Goal: Information Seeking & Learning: Find specific fact

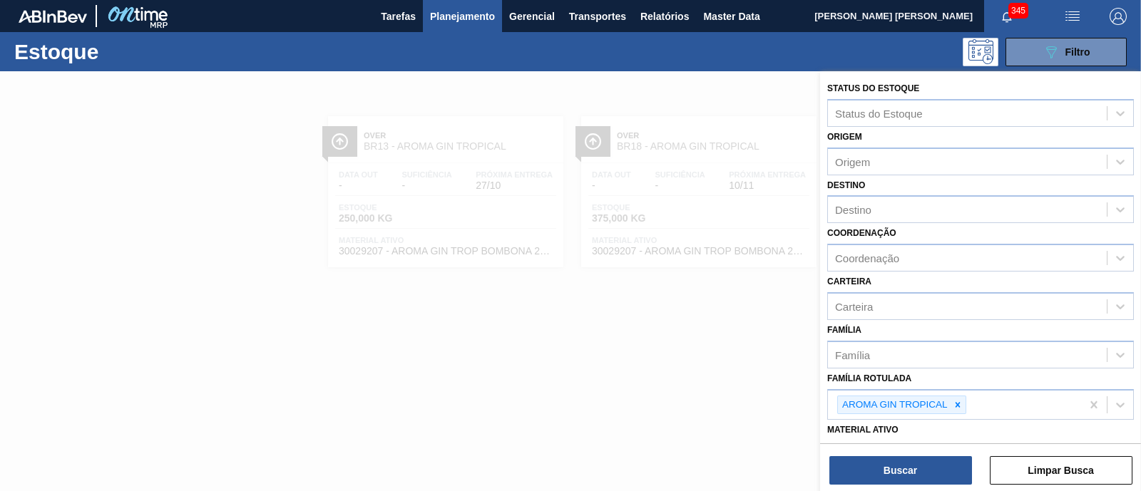
scroll to position [88, 0]
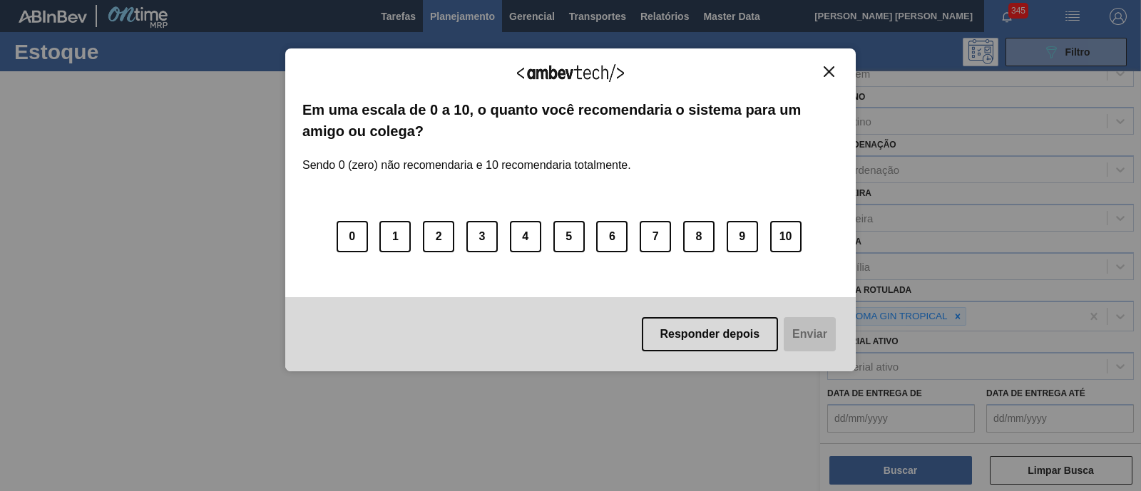
click at [962, 313] on div "Agradecemos seu feedback! Em uma escala de 0 a 10, o quanto você recomendaria o…" at bounding box center [570, 245] width 1141 height 491
click at [835, 72] on button "Close" at bounding box center [829, 72] width 19 height 12
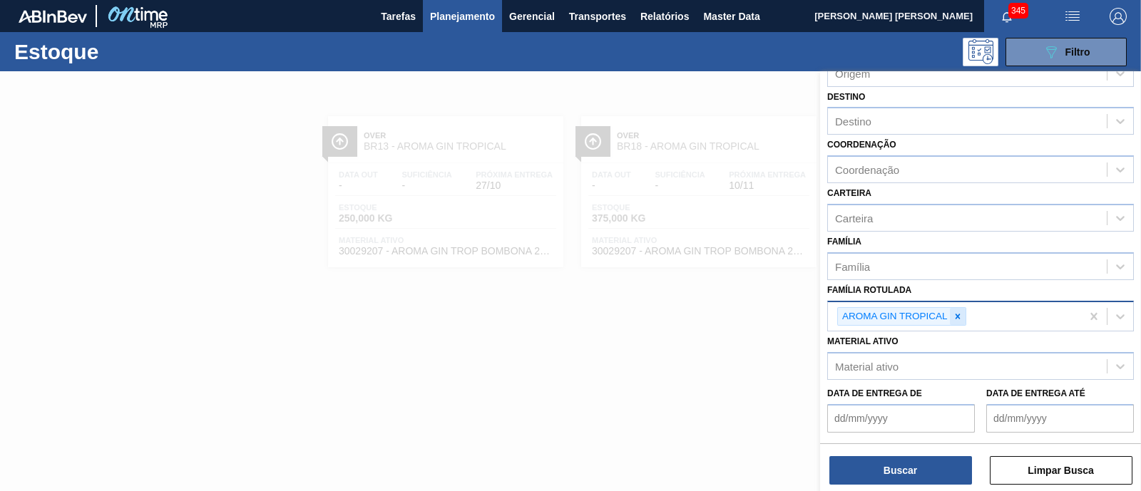
click at [956, 317] on icon at bounding box center [958, 317] width 10 height 10
click at [956, 317] on div "Família Rotulada" at bounding box center [967, 315] width 279 height 21
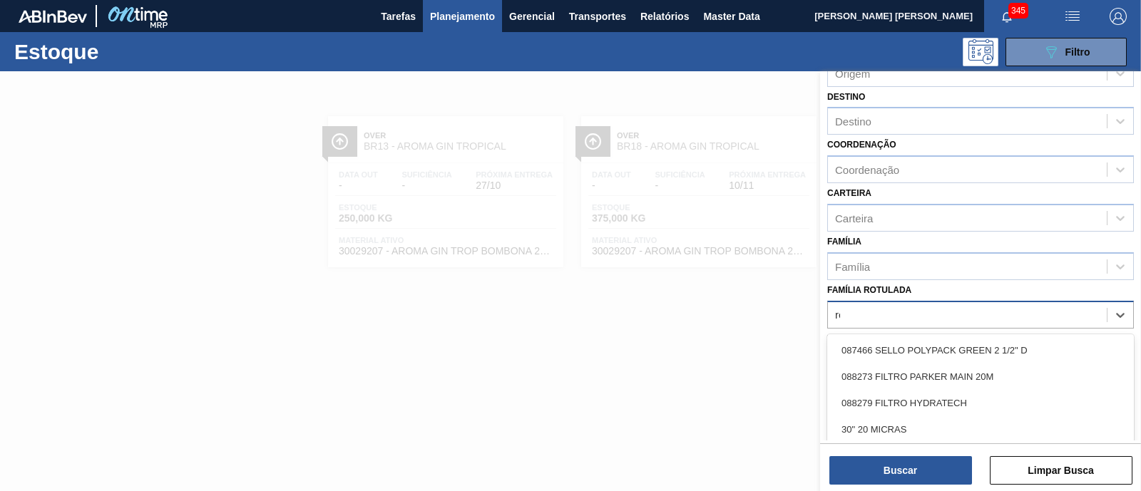
type Rotulada "red"
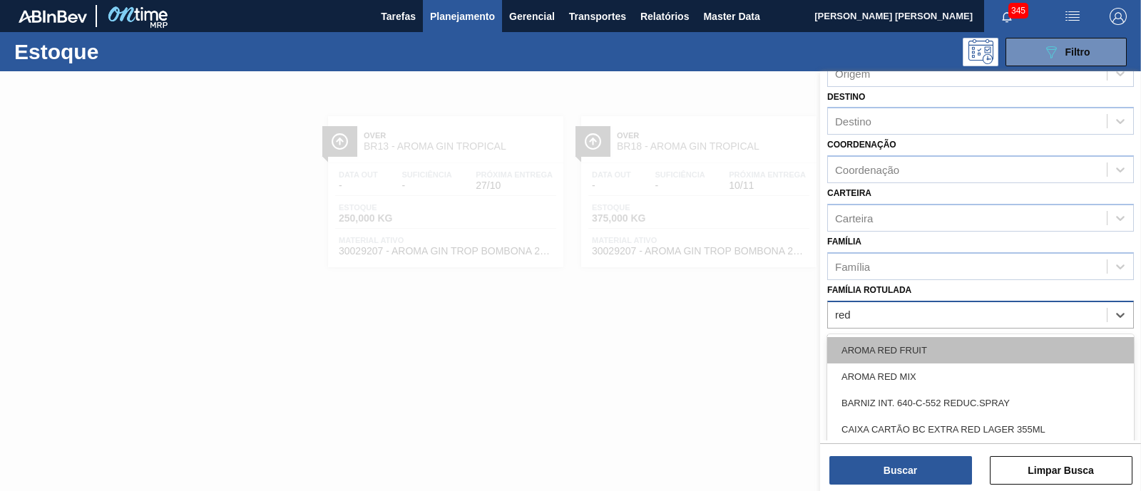
click at [937, 347] on div "AROMA RED FRUIT" at bounding box center [980, 350] width 307 height 26
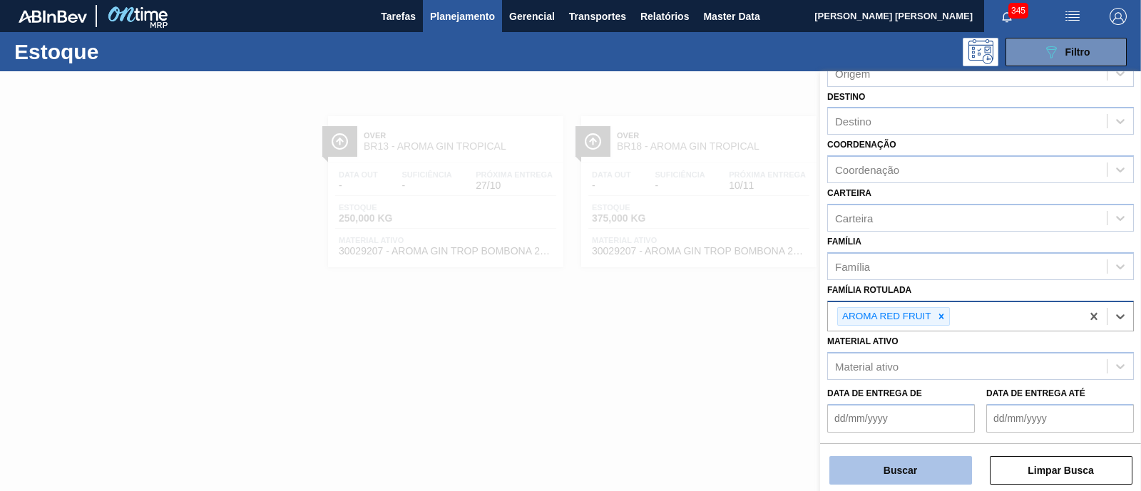
click at [919, 472] on button "Buscar" at bounding box center [901, 471] width 143 height 29
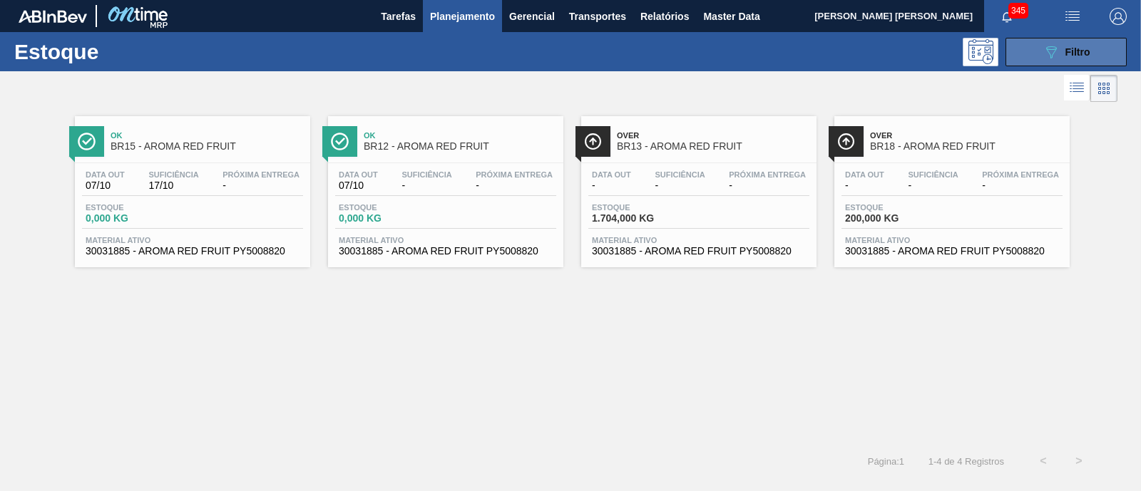
click at [1056, 49] on icon "089F7B8B-B2A5-4AFE-B5C0-19BA573D28AC" at bounding box center [1051, 52] width 17 height 17
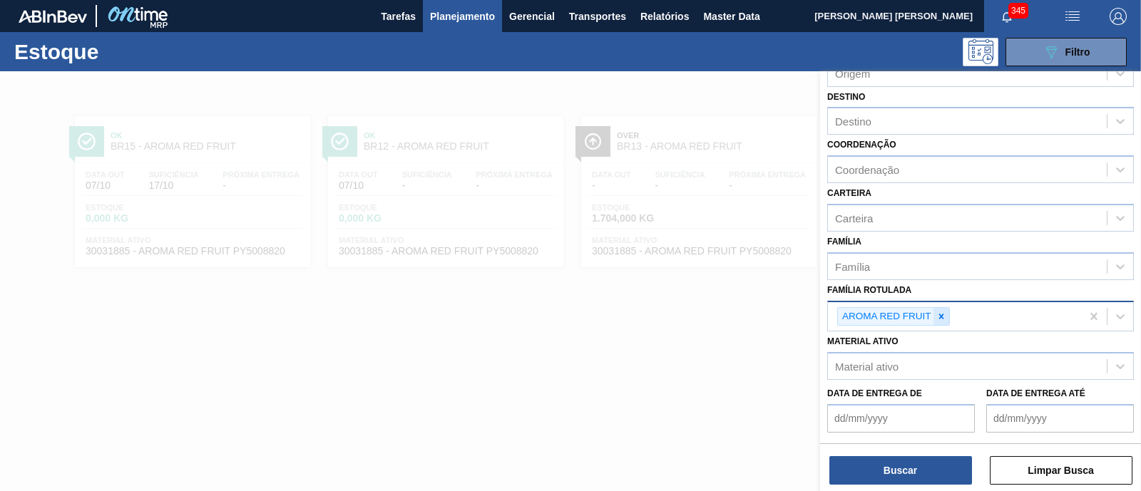
click at [944, 319] on div at bounding box center [942, 317] width 16 height 18
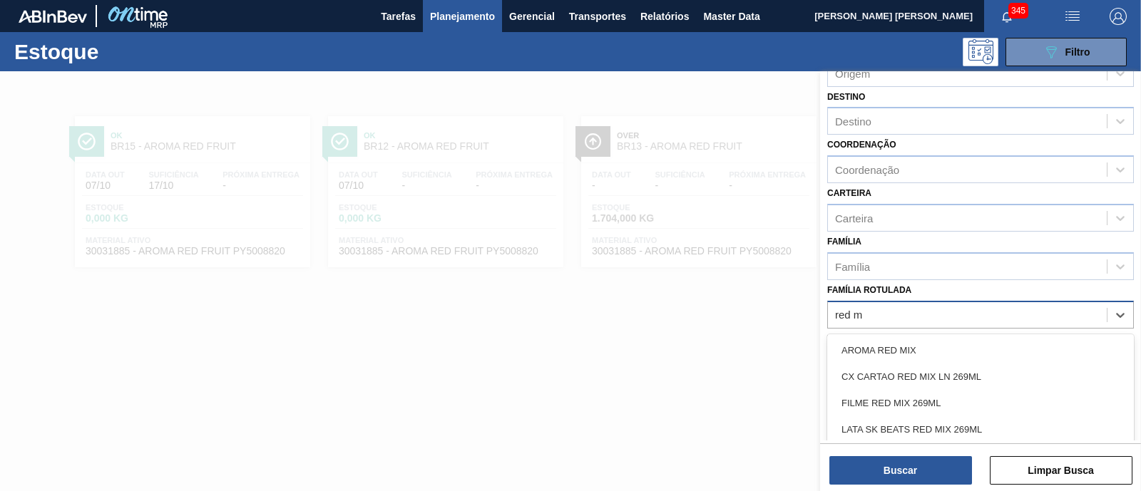
type Rotulada "red mi"
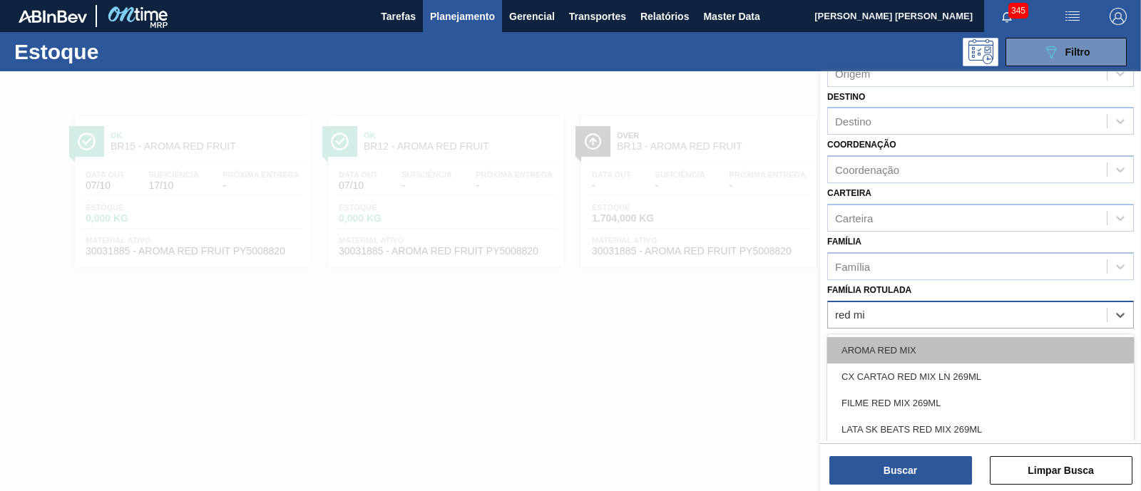
click at [926, 339] on div "AROMA RED MIX" at bounding box center [980, 350] width 307 height 26
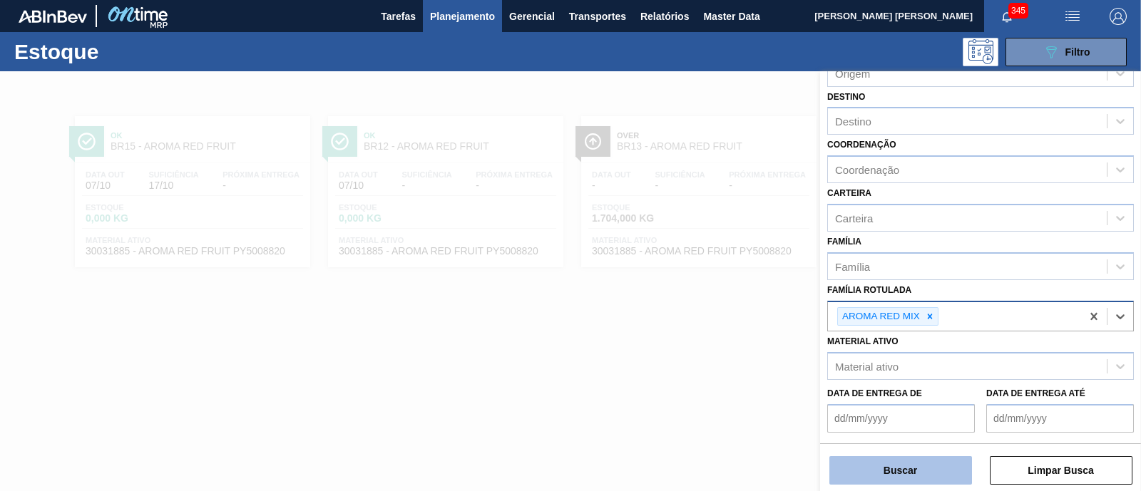
click at [919, 467] on button "Buscar" at bounding box center [901, 471] width 143 height 29
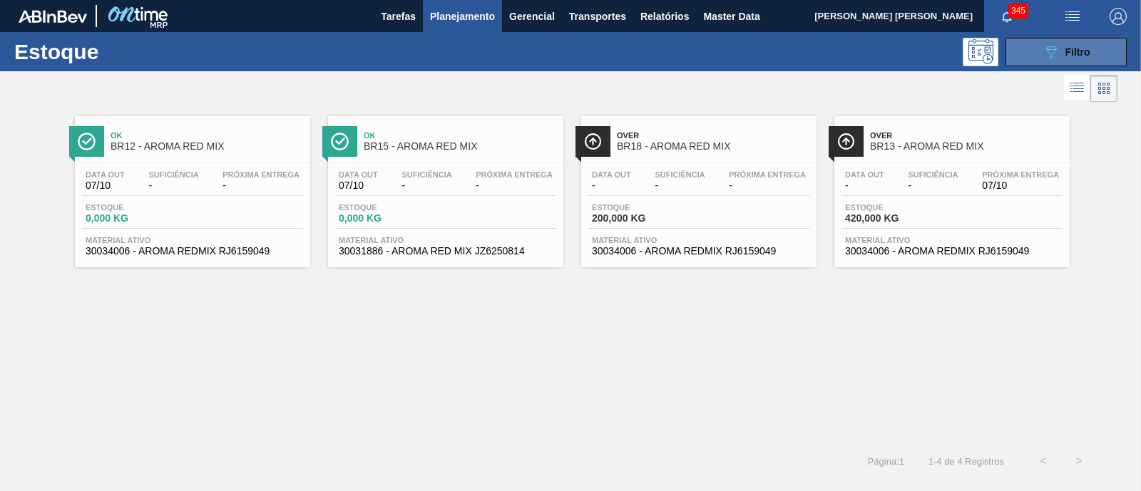
click at [1066, 54] on span "Filtro" at bounding box center [1078, 51] width 25 height 11
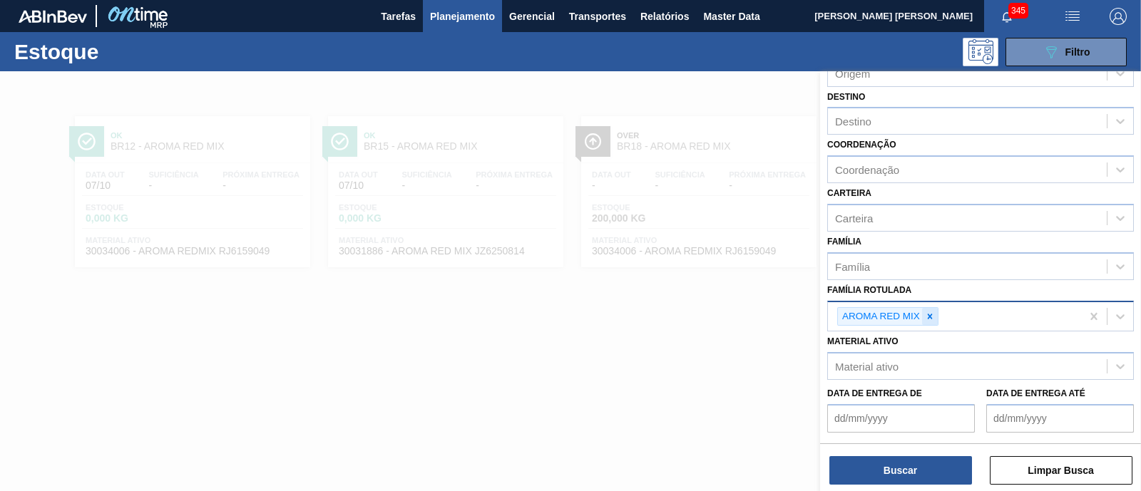
click at [930, 314] on icon at bounding box center [929, 316] width 5 height 5
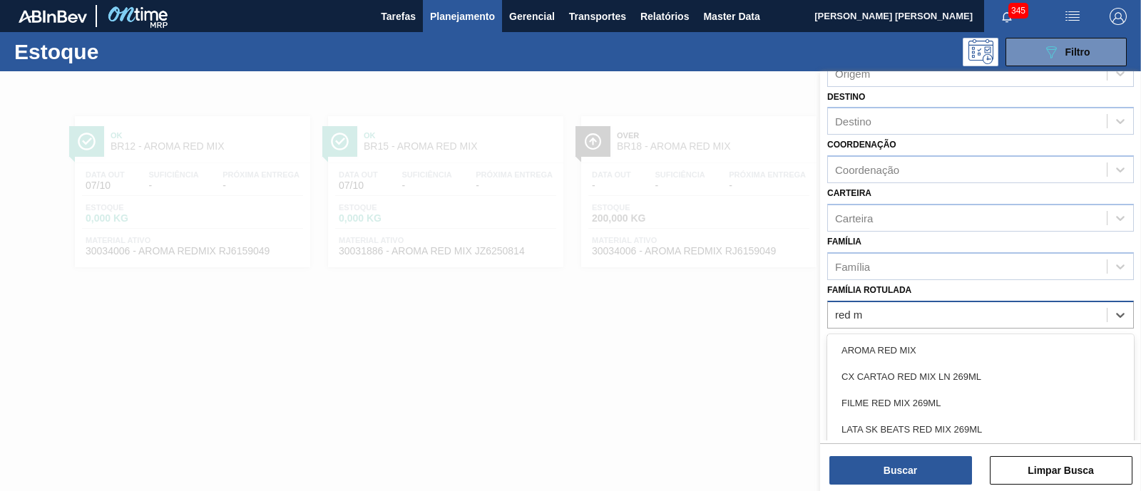
type Rotulada "red mi"
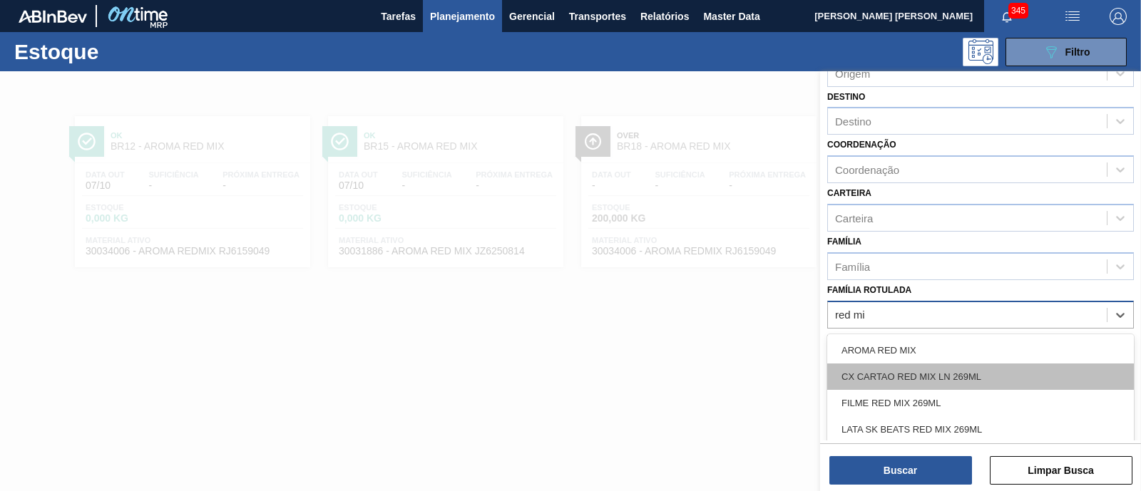
click at [947, 372] on div "CX CARTAO RED MIX LN 269ML" at bounding box center [980, 377] width 307 height 26
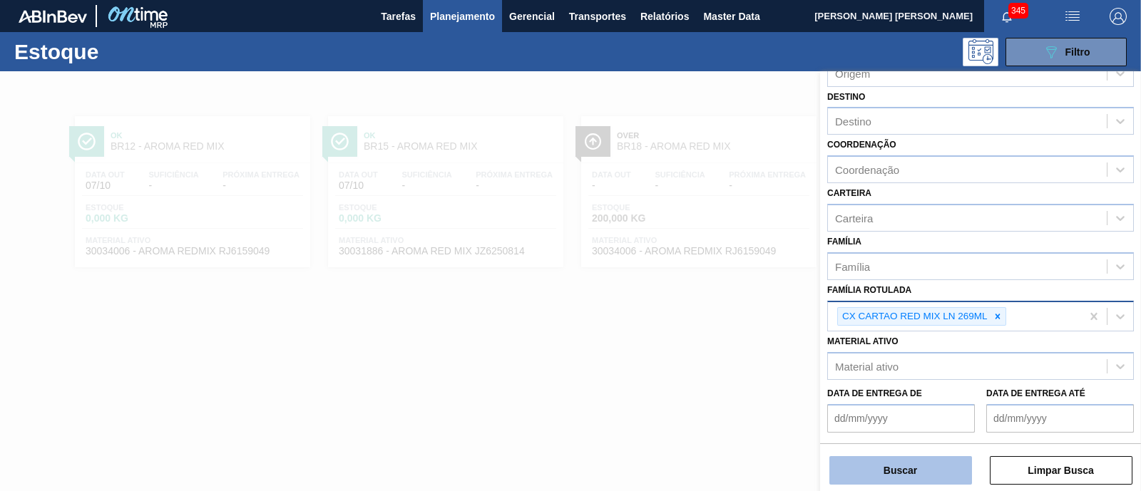
click at [919, 464] on button "Buscar" at bounding box center [901, 471] width 143 height 29
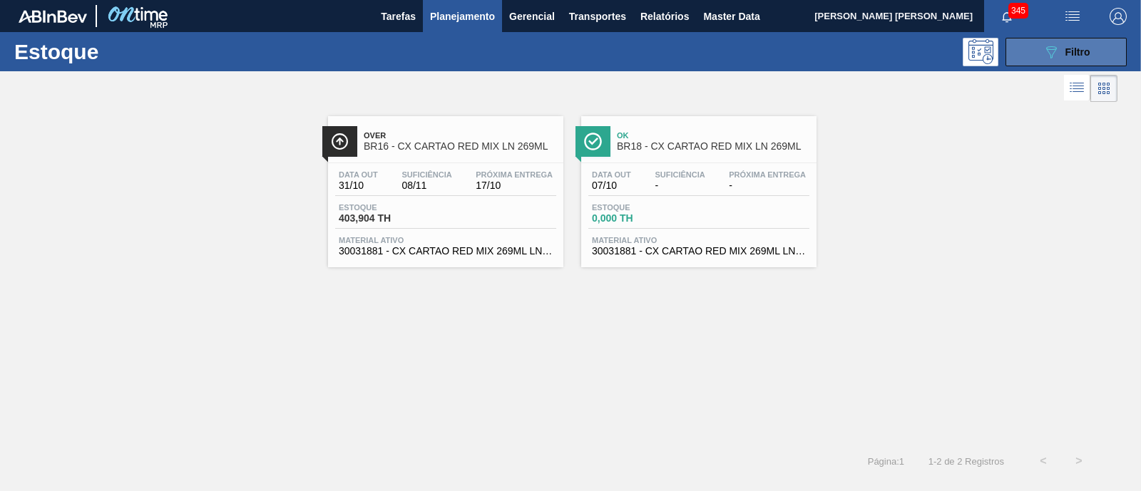
click at [1066, 57] on span "Filtro" at bounding box center [1078, 51] width 25 height 11
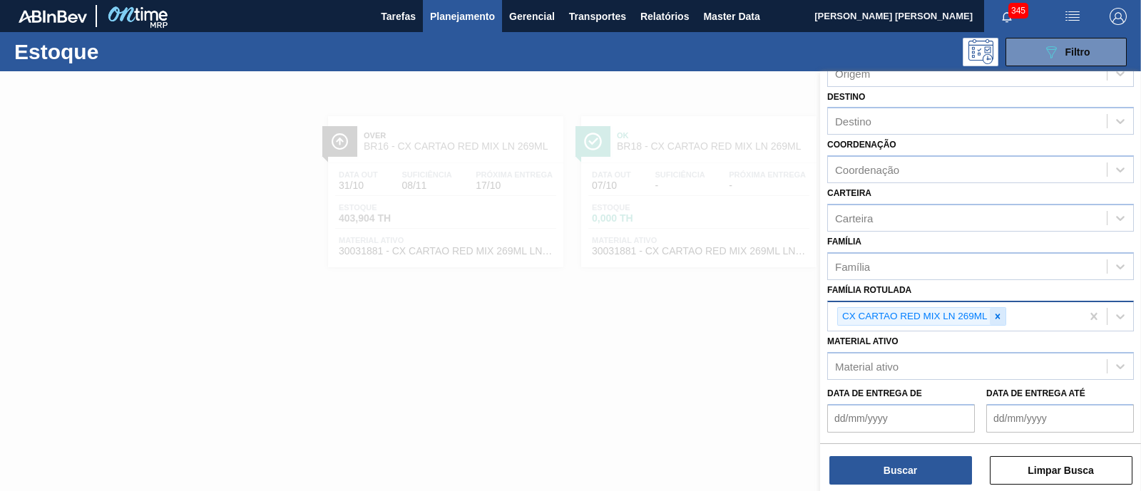
click at [997, 314] on icon at bounding box center [997, 316] width 5 height 5
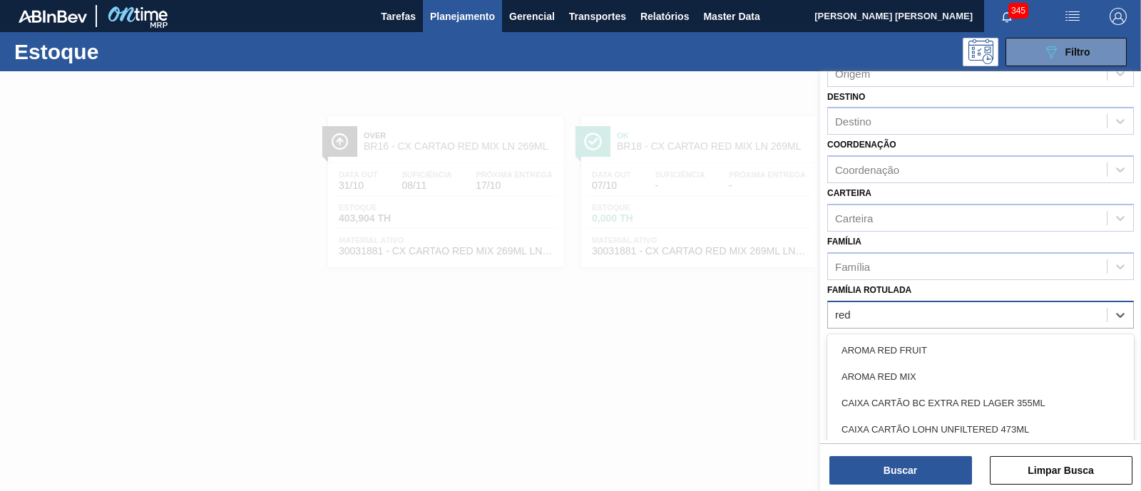
type Rotulada "red m"
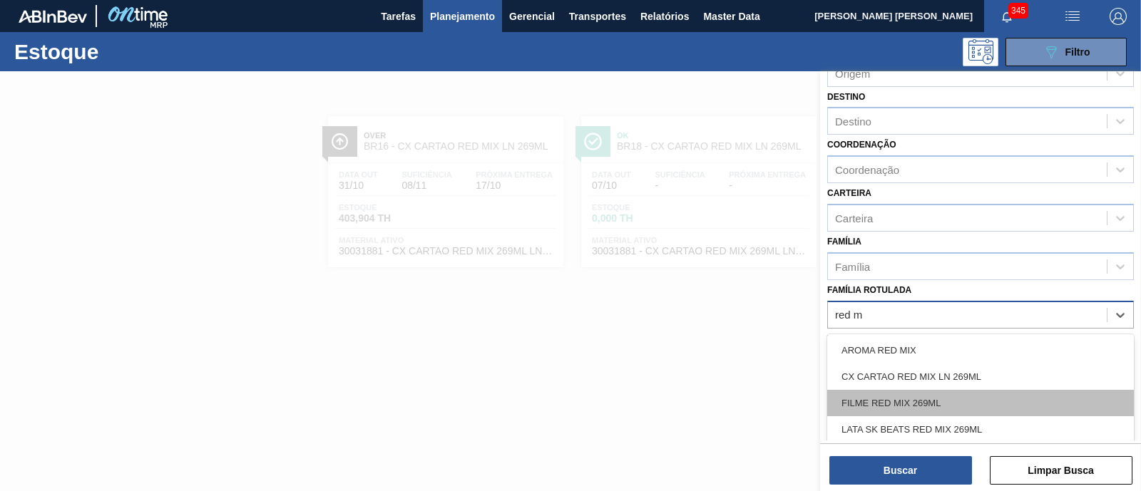
click at [989, 393] on div "FILME RED MIX 269ML" at bounding box center [980, 403] width 307 height 26
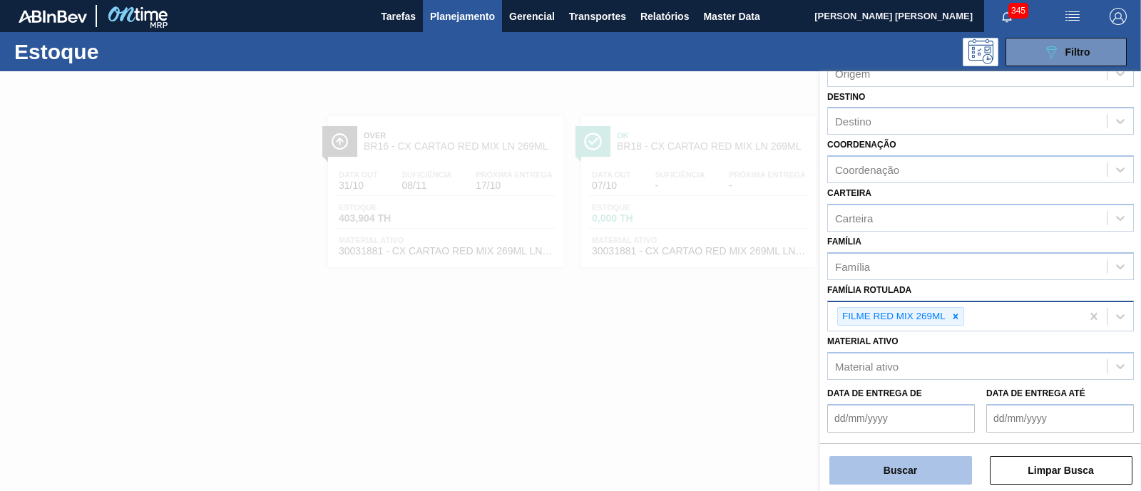
click at [947, 469] on button "Buscar" at bounding box center [901, 471] width 143 height 29
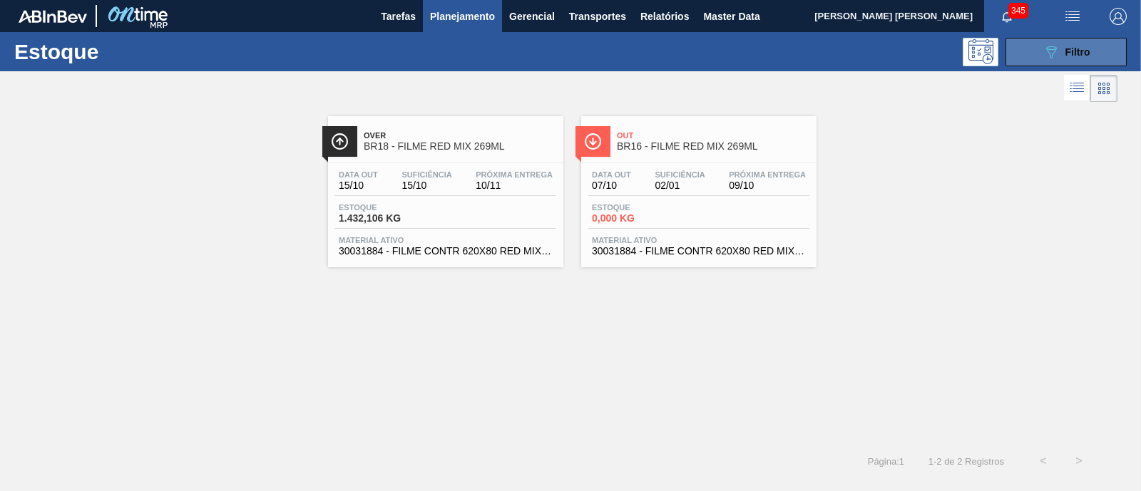
click at [1064, 51] on div "089F7B8B-B2A5-4AFE-B5C0-19BA573D28AC Filtro" at bounding box center [1067, 52] width 48 height 17
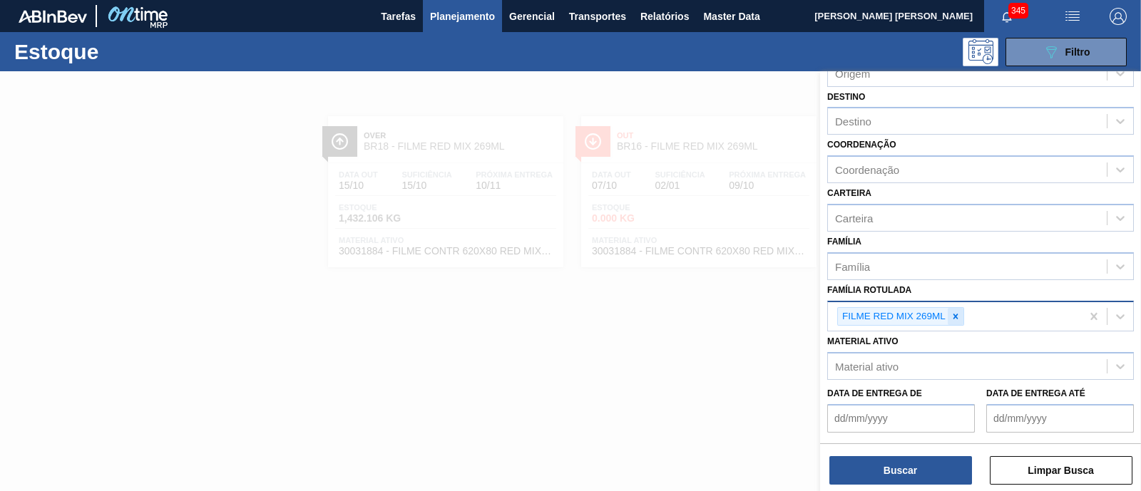
click at [959, 319] on div at bounding box center [956, 317] width 16 height 18
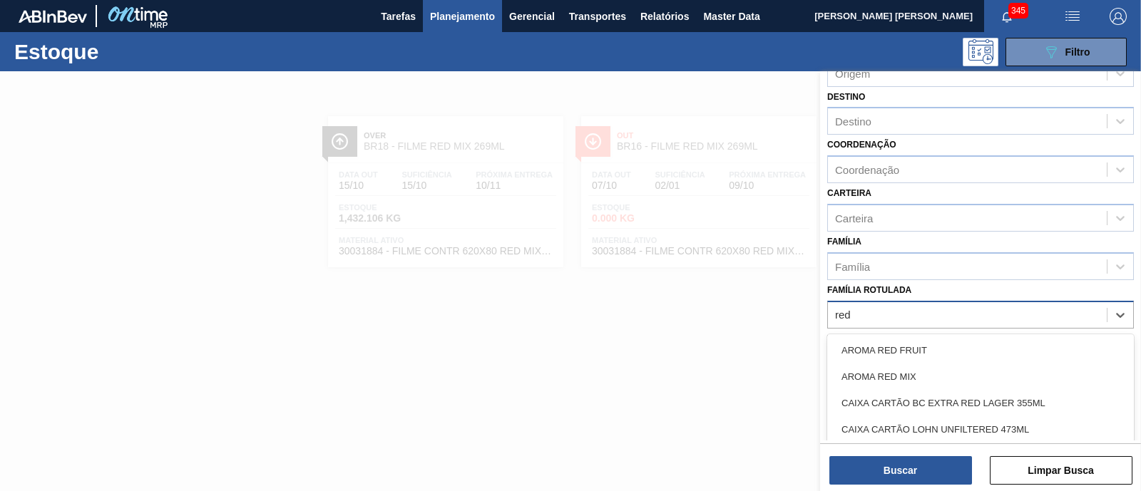
type Rotulada "red m"
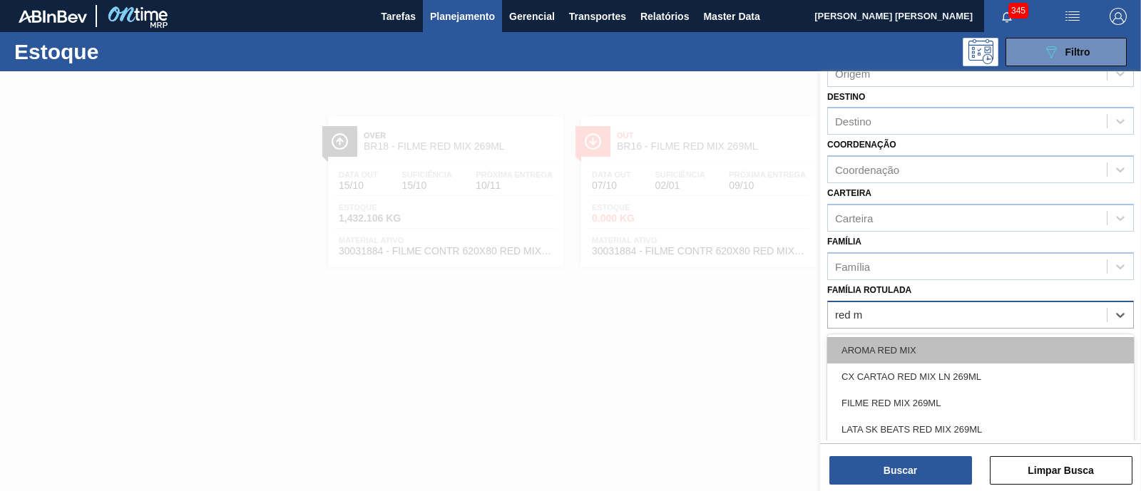
scroll to position [9, 0]
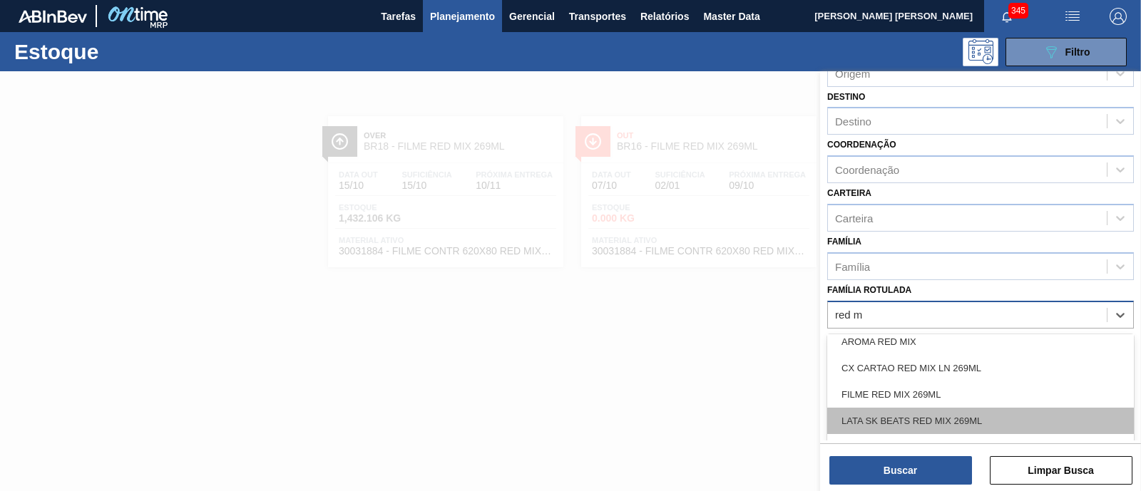
click at [979, 413] on div "LATA SK BEATS RED MIX 269ML" at bounding box center [980, 421] width 307 height 26
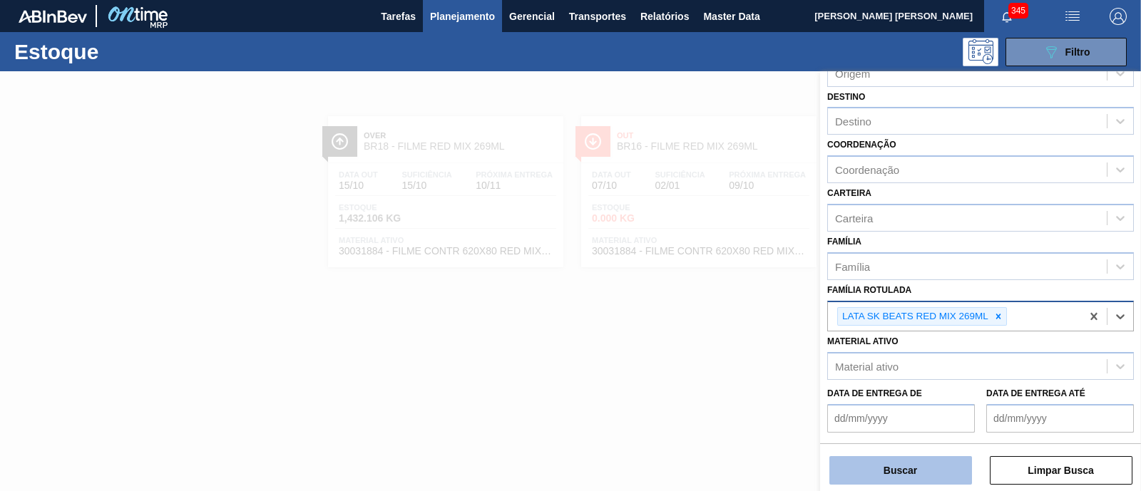
click at [931, 462] on button "Buscar" at bounding box center [901, 471] width 143 height 29
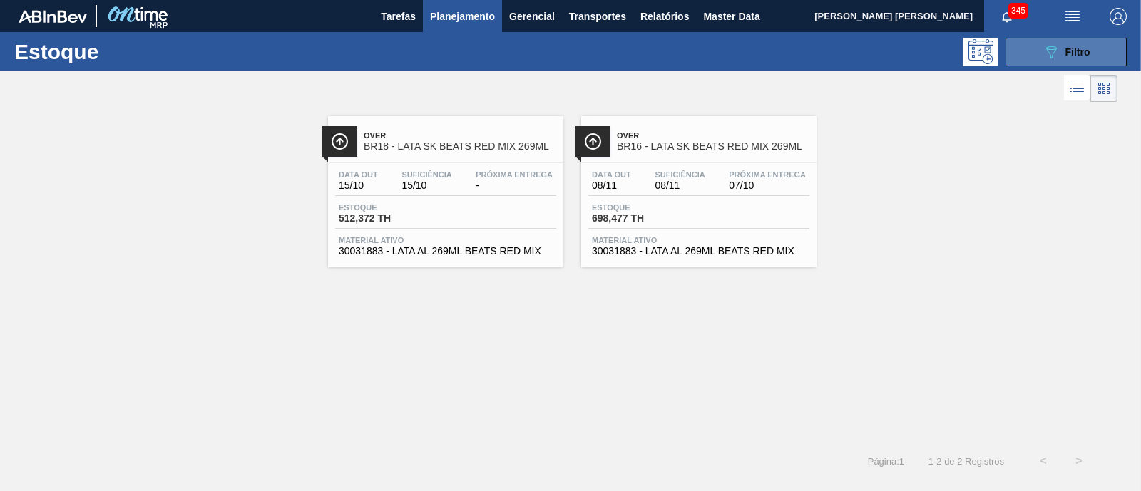
click at [1082, 48] on span "Filtro" at bounding box center [1078, 51] width 25 height 11
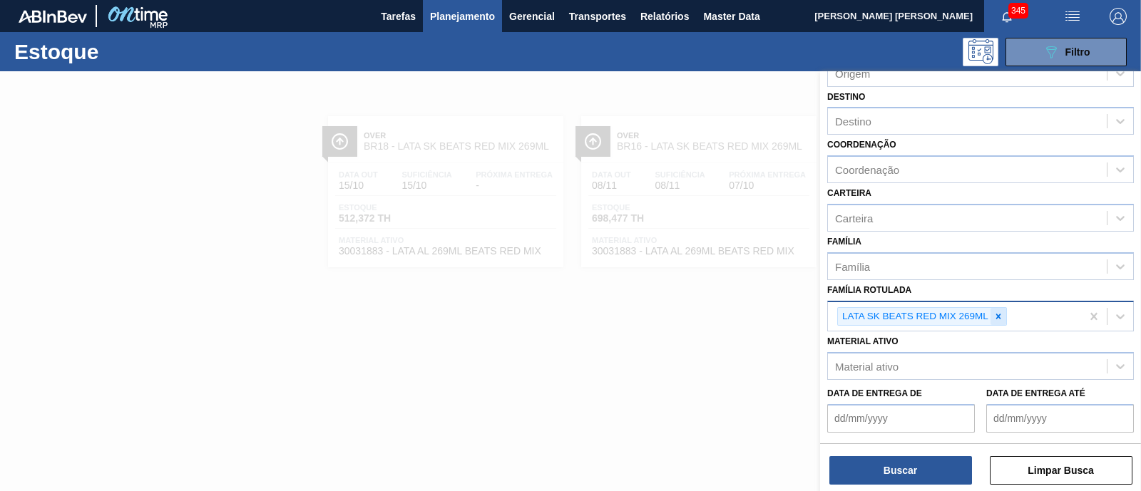
click at [1000, 313] on icon at bounding box center [999, 317] width 10 height 10
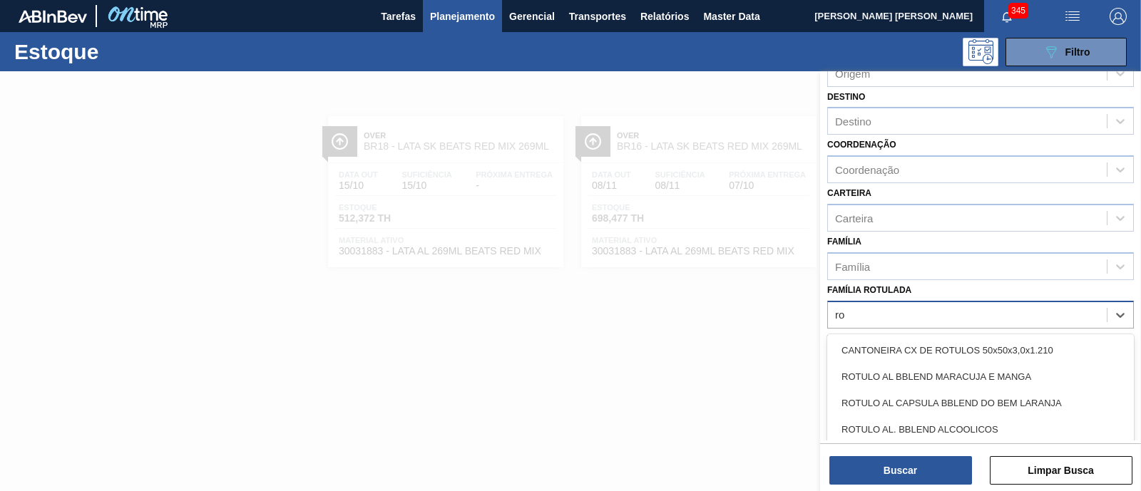
type Rotulada "r"
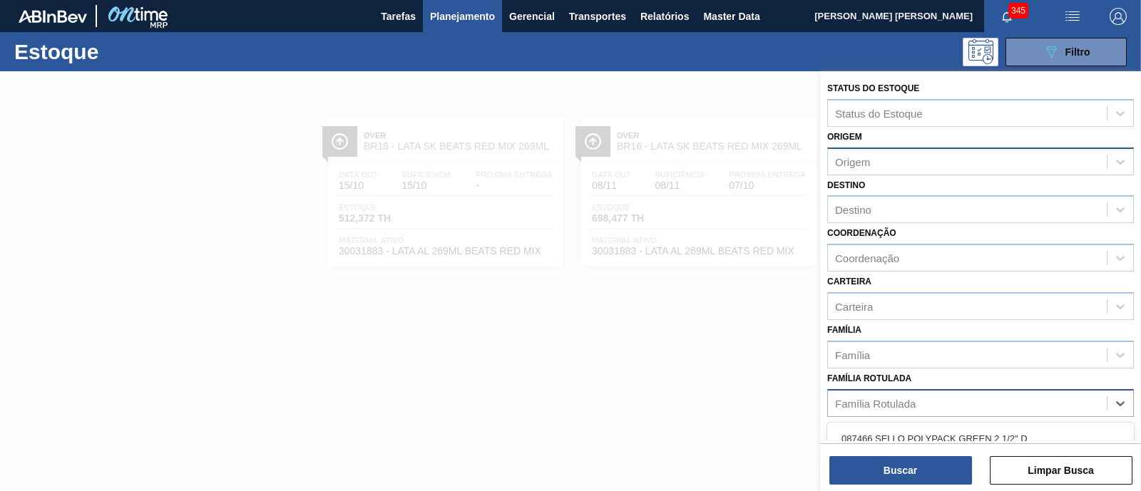
click at [892, 155] on div "Origem" at bounding box center [967, 161] width 279 height 21
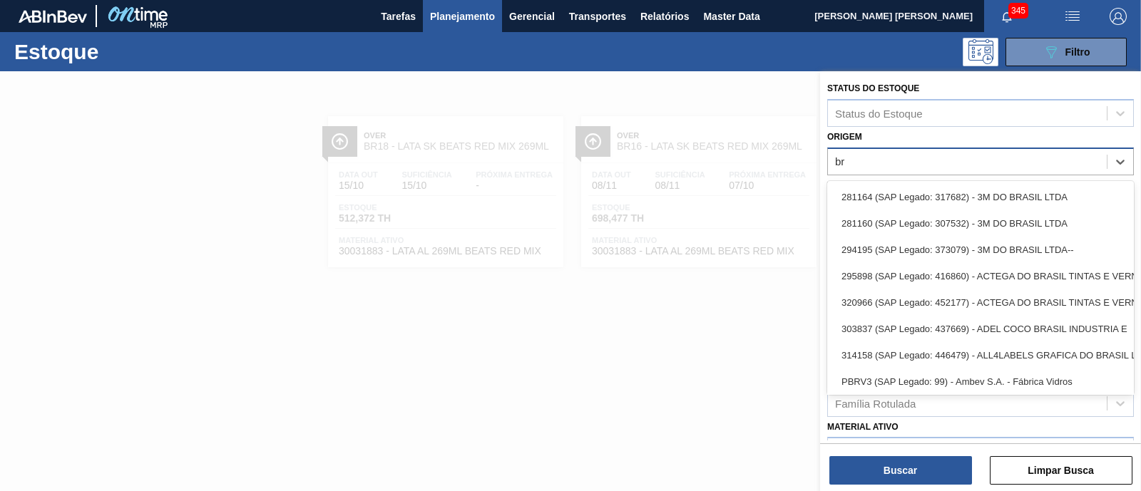
type input "brv"
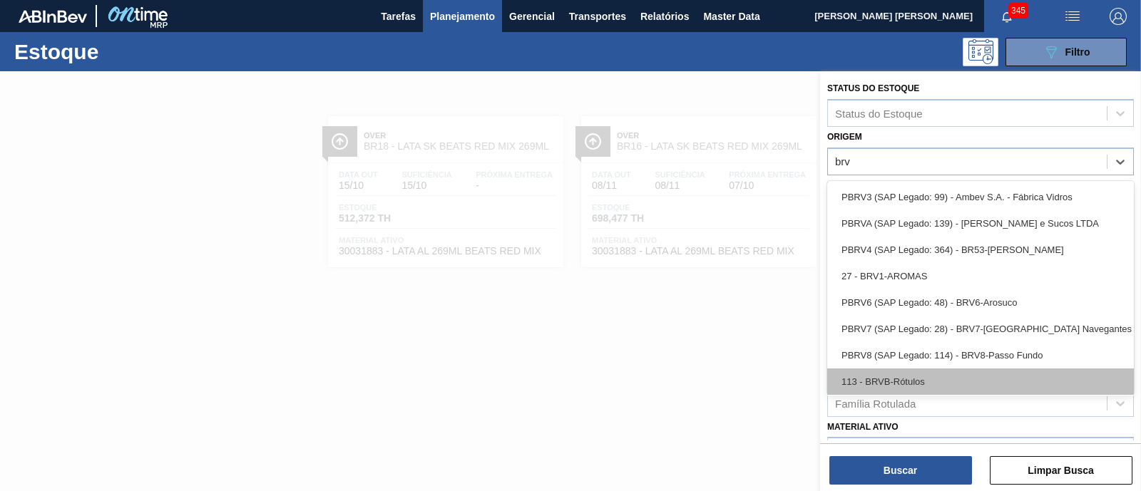
click at [969, 385] on div "113 - BRVB-Rótulos" at bounding box center [980, 382] width 307 height 26
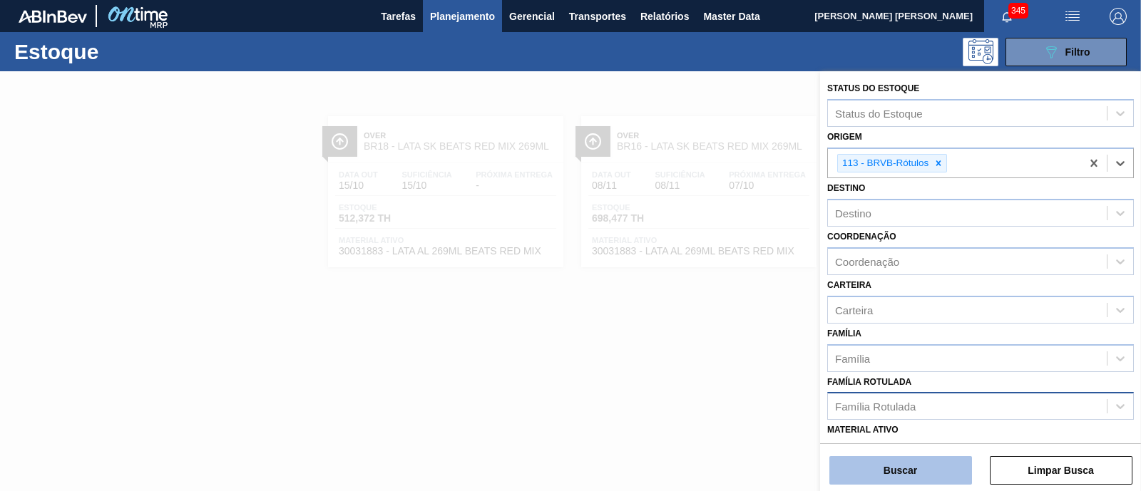
click at [908, 473] on button "Buscar" at bounding box center [901, 471] width 143 height 29
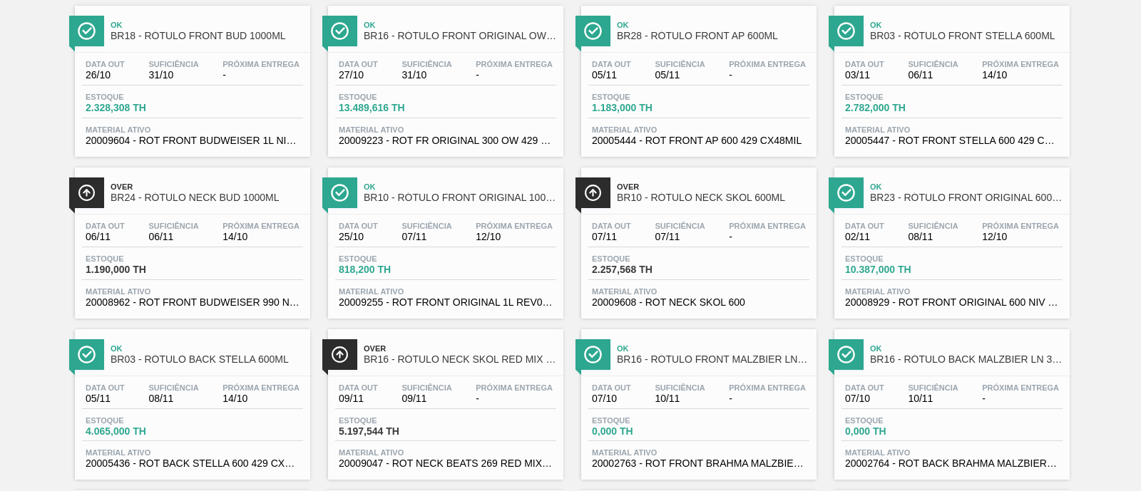
scroll to position [623, 0]
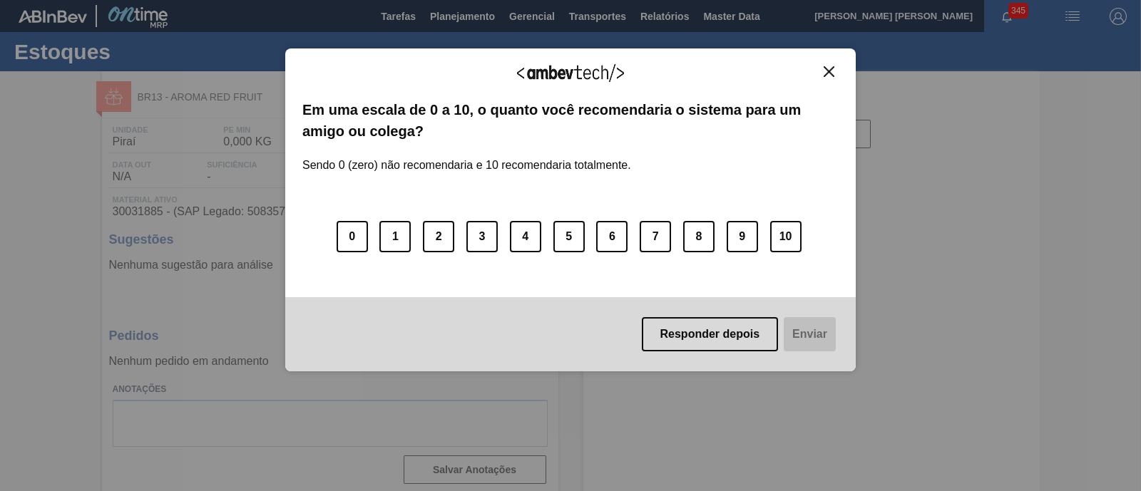
click at [827, 71] on img "Close" at bounding box center [829, 71] width 11 height 11
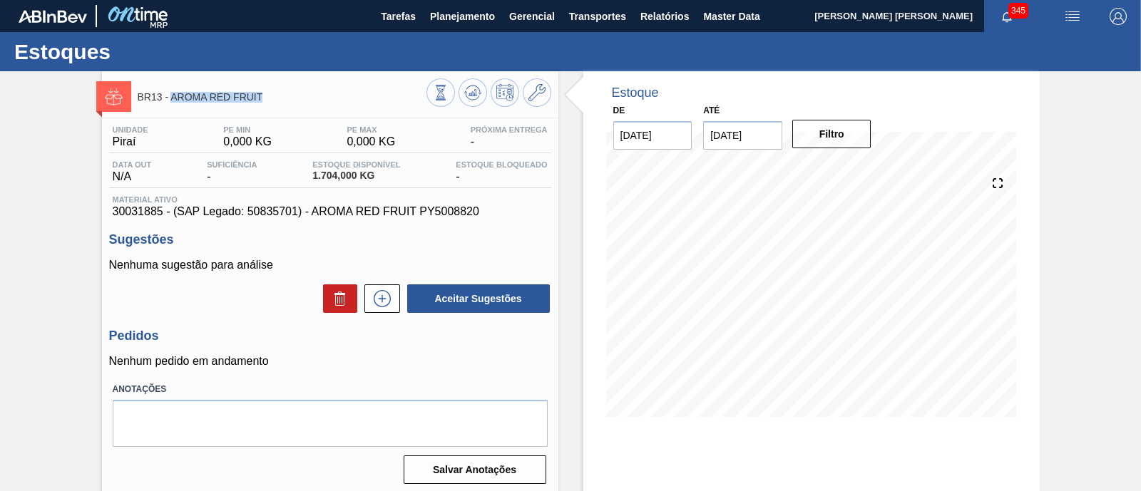
drag, startPoint x: 172, startPoint y: 95, endPoint x: 288, endPoint y: 100, distance: 116.4
click at [288, 100] on span "BR13 - AROMA RED FRUIT" at bounding box center [282, 97] width 289 height 11
copy span "AROMA RED FRUIT"
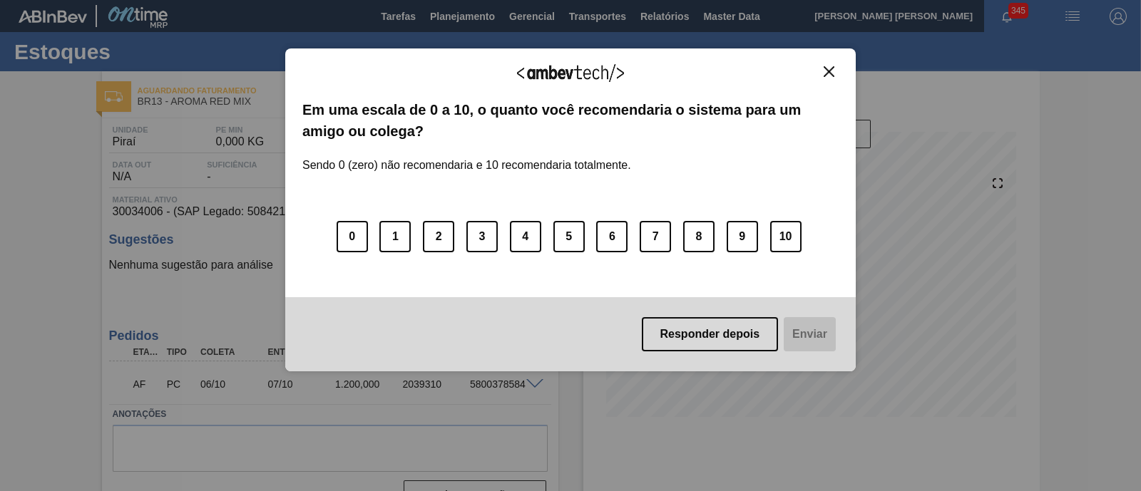
click at [826, 66] on button "Close" at bounding box center [829, 72] width 19 height 12
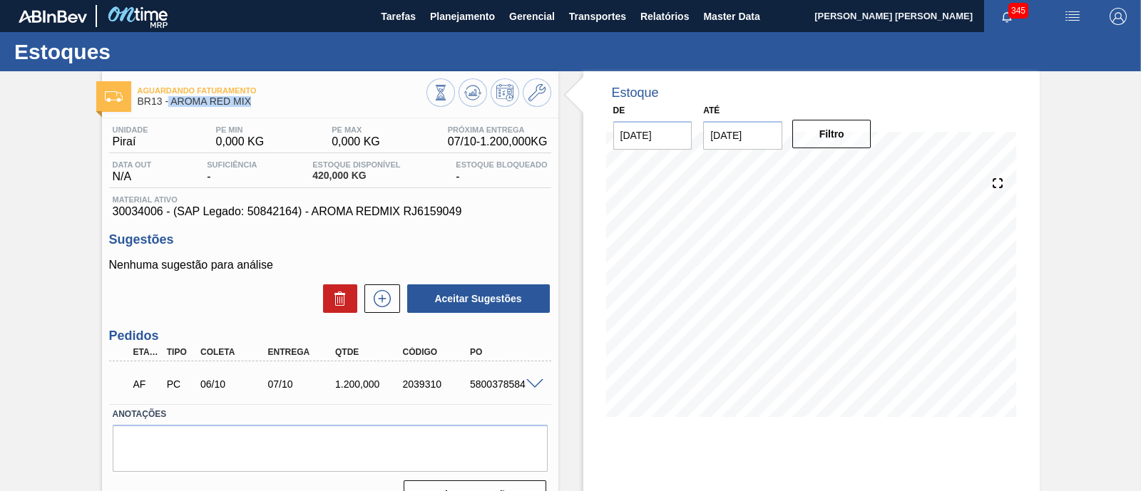
drag, startPoint x: 168, startPoint y: 98, endPoint x: 265, endPoint y: 108, distance: 97.5
click at [265, 108] on div "Aguardando Faturamento BR13 - AROMA RED MIX" at bounding box center [282, 97] width 289 height 32
copy span "AROMA RED MIX"
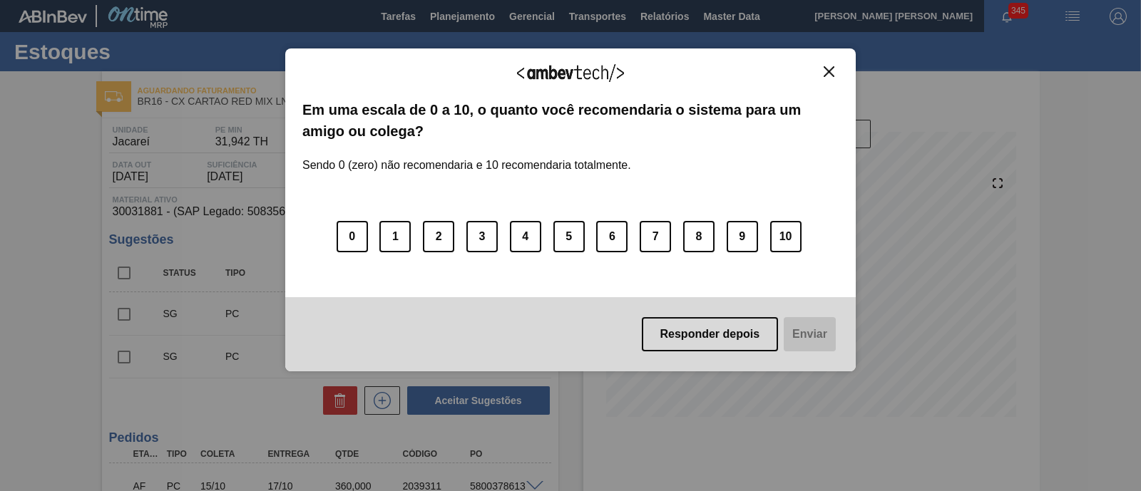
click at [828, 69] on img "Close" at bounding box center [829, 71] width 11 height 11
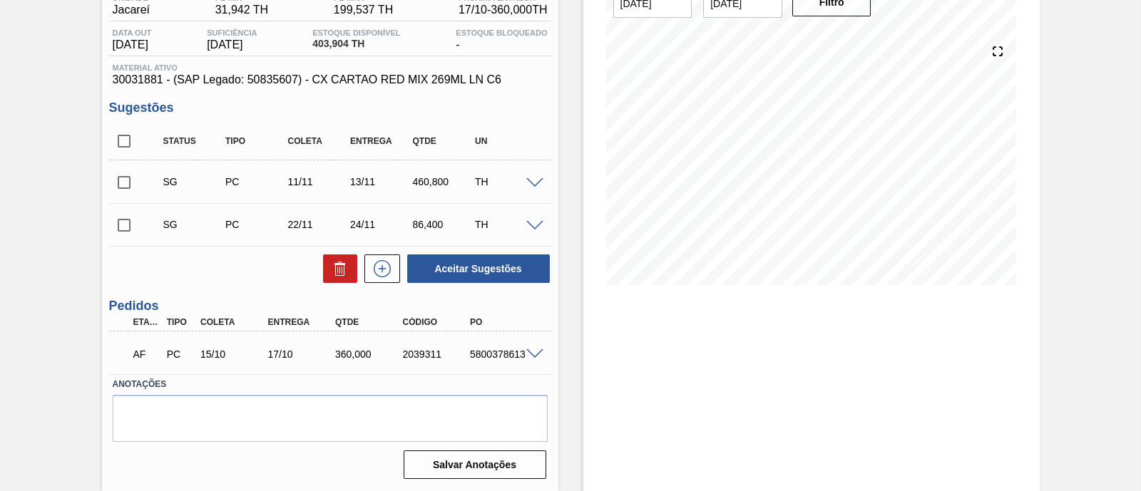
scroll to position [44, 0]
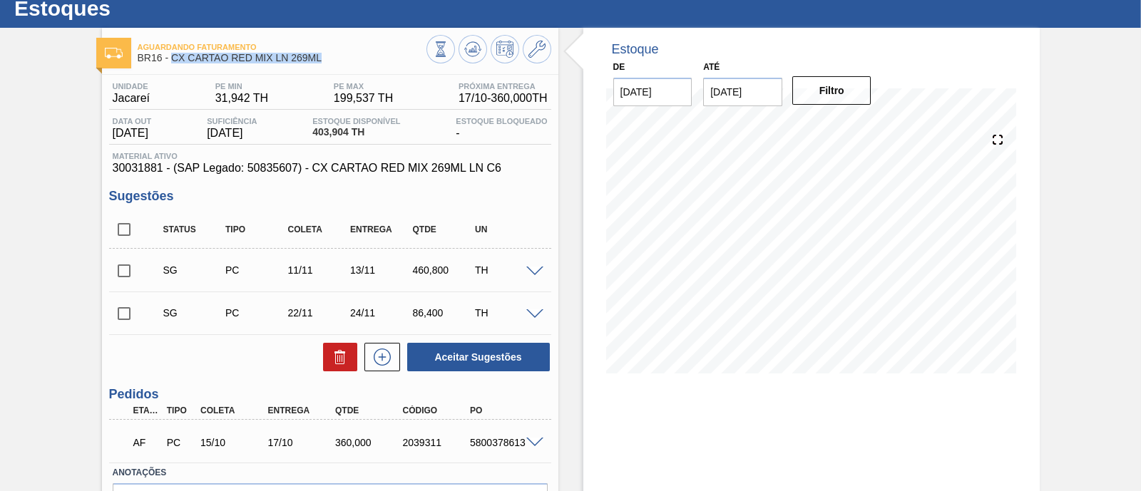
drag, startPoint x: 170, startPoint y: 58, endPoint x: 321, endPoint y: 59, distance: 151.2
click at [321, 59] on span "BR16 - CX CARTAO RED MIX LN 269ML" at bounding box center [282, 58] width 289 height 11
copy span "CX CARTAO RED MIX LN 269ML"
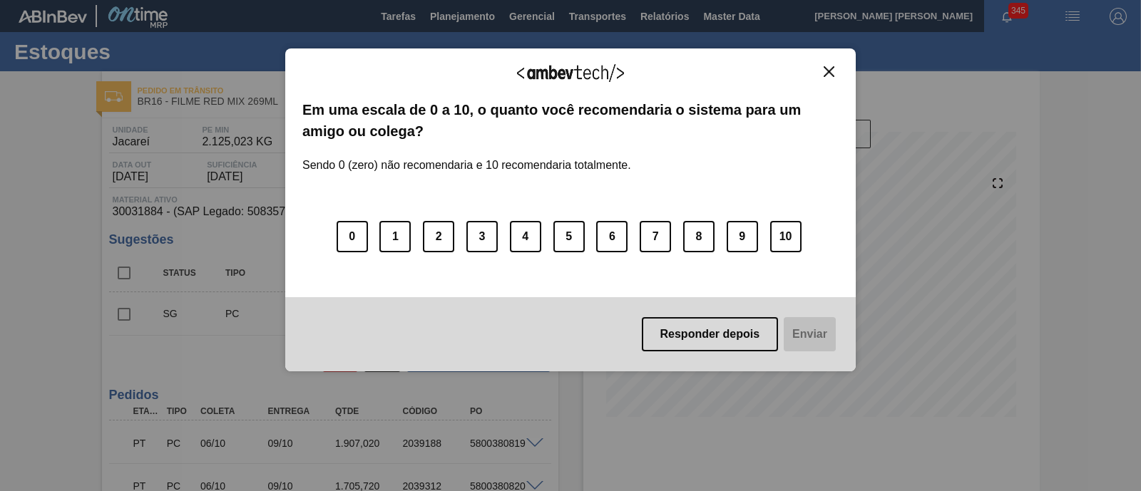
click at [828, 72] on img "Close" at bounding box center [829, 71] width 11 height 11
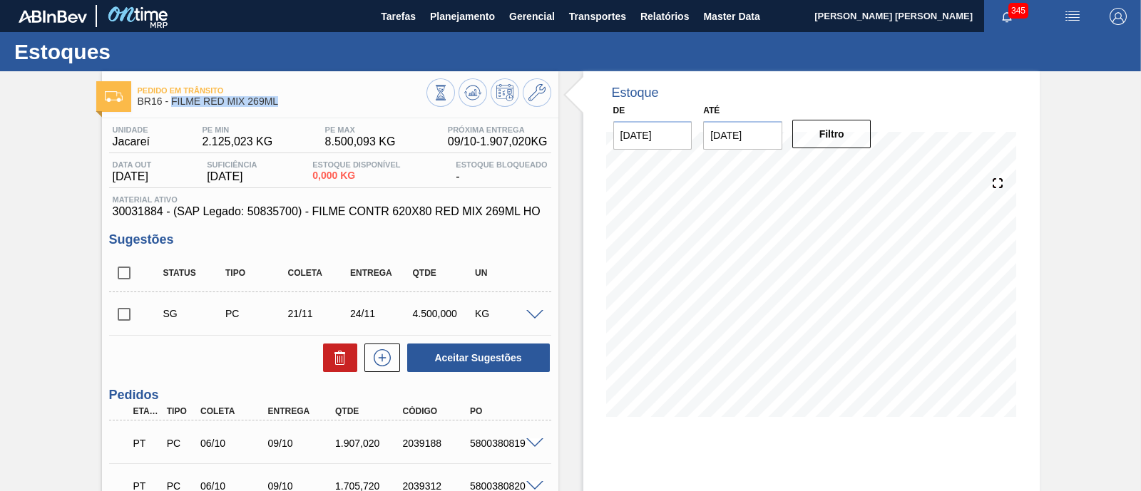
drag, startPoint x: 173, startPoint y: 104, endPoint x: 323, endPoint y: 112, distance: 150.7
click at [323, 112] on div "Pedido em Trânsito BR16 - FILME RED MIX 269ML" at bounding box center [282, 97] width 289 height 32
copy span "FILME RED MIX 269ML"
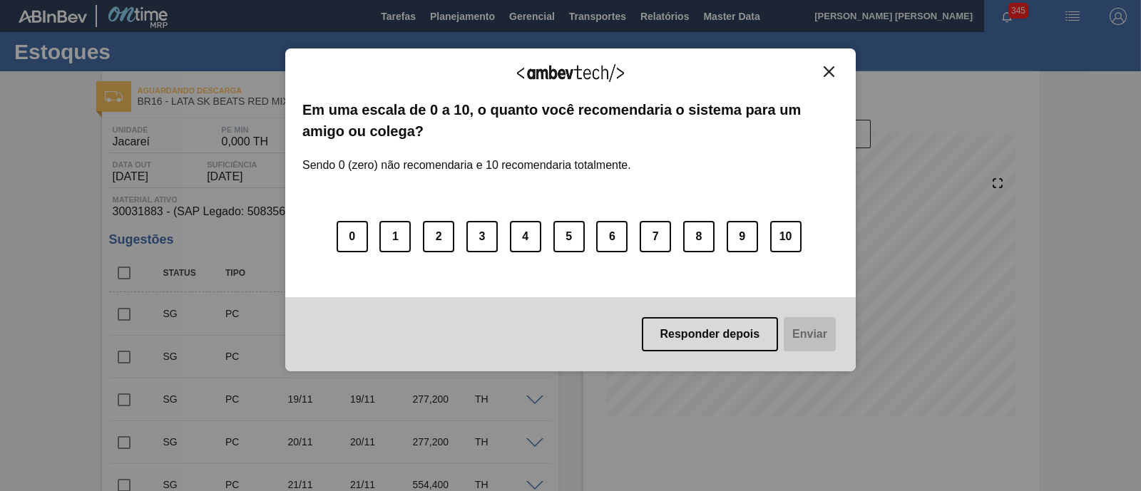
click at [830, 73] on img "Close" at bounding box center [829, 71] width 11 height 11
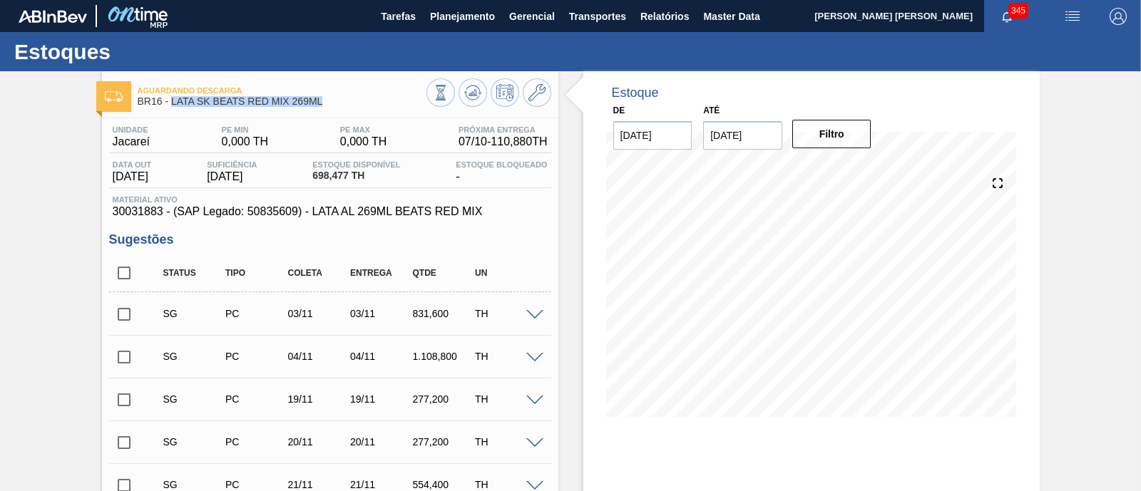
drag, startPoint x: 173, startPoint y: 103, endPoint x: 330, endPoint y: 108, distance: 157.0
click at [330, 108] on div "Aguardando Descarga BR16 - LATA SK BEATS RED MIX 269ML" at bounding box center [282, 97] width 289 height 32
copy span "LATA SK BEATS RED MIX 269ML"
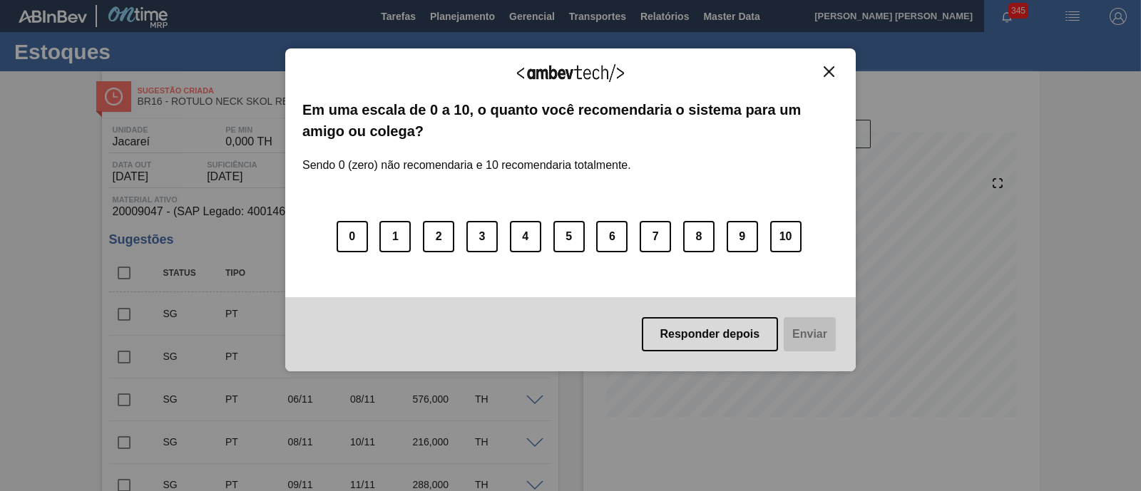
click at [836, 73] on button "Close" at bounding box center [829, 72] width 19 height 12
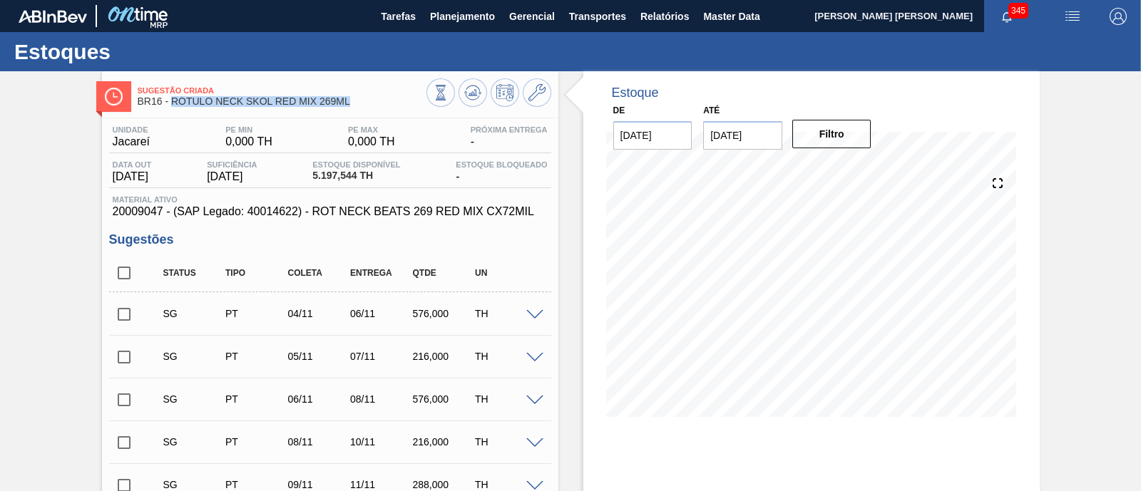
drag, startPoint x: 173, startPoint y: 102, endPoint x: 372, endPoint y: 108, distance: 199.1
click at [372, 108] on div "Sugestão Criada BR16 - RÓTULO NECK SKOL RED MIX 269ML" at bounding box center [282, 97] width 289 height 32
copy span "RÓTULO NECK SKOL RED MIX 269ML"
